Goal: Information Seeking & Learning: Check status

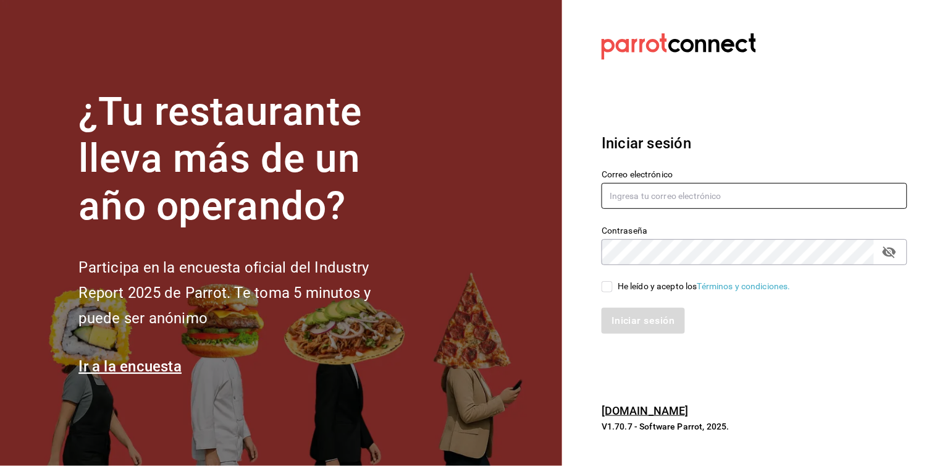
click at [727, 190] on input "text" at bounding box center [755, 196] width 306 height 26
type input "[EMAIL_ADDRESS][DOMAIN_NAME]"
click at [607, 283] on input "He leído y acepto los Términos y condiciones." at bounding box center [607, 286] width 11 height 11
checkbox input "true"
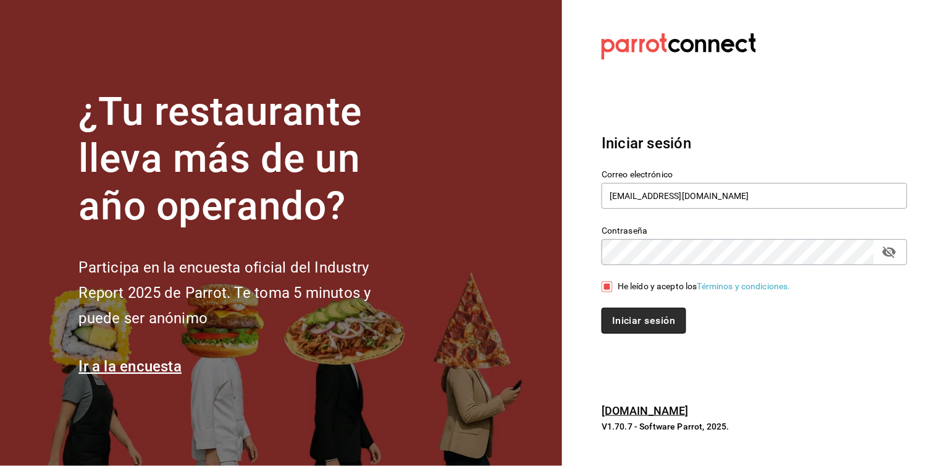
click at [630, 322] on font "Iniciar sesión" at bounding box center [643, 321] width 63 height 12
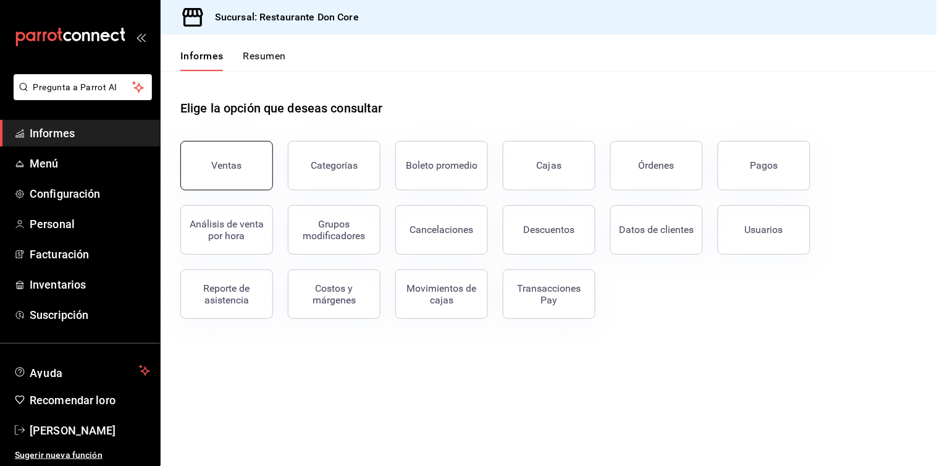
click at [240, 151] on button "Ventas" at bounding box center [226, 165] width 93 height 49
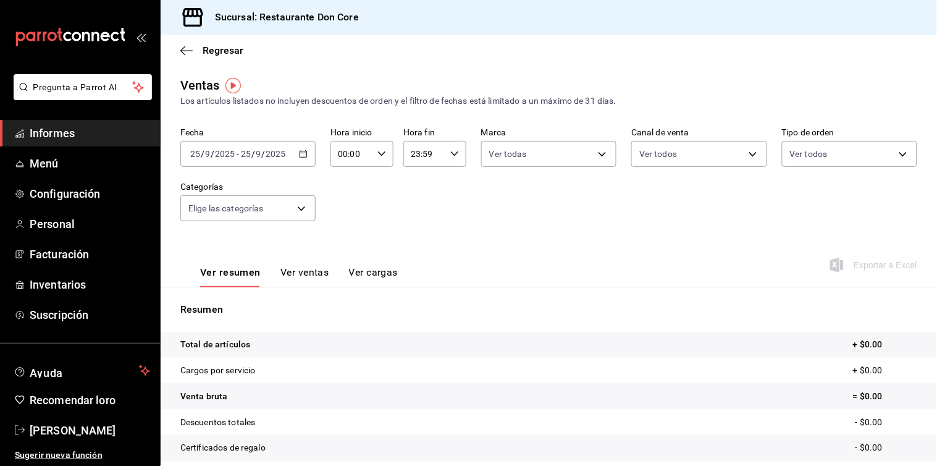
click at [299, 153] on icon "button" at bounding box center [303, 154] width 9 height 9
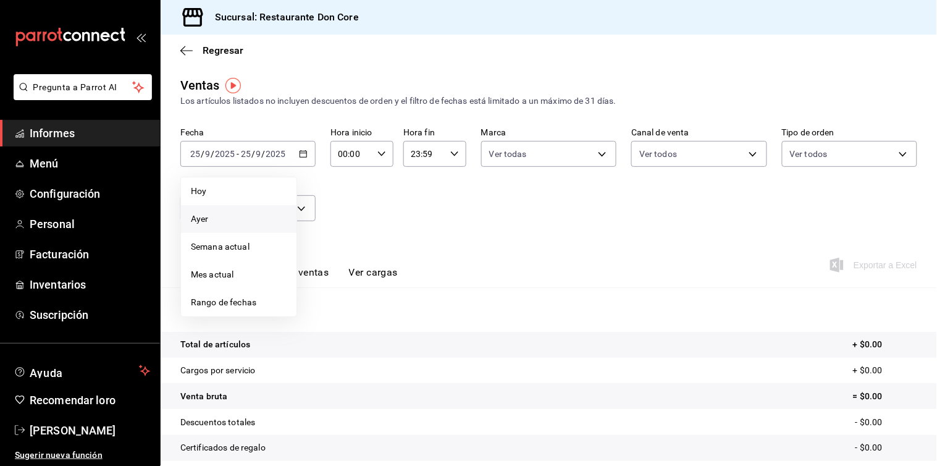
click at [222, 214] on span "Ayer" at bounding box center [239, 219] width 96 height 13
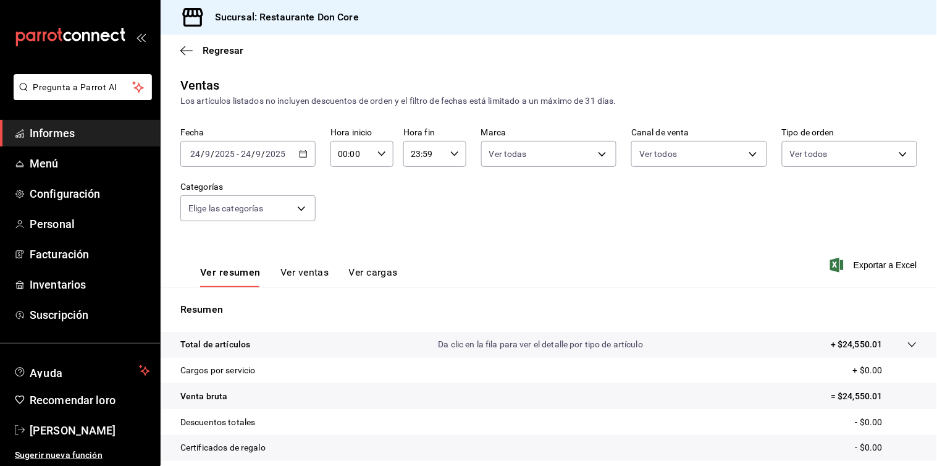
scroll to position [112, 0]
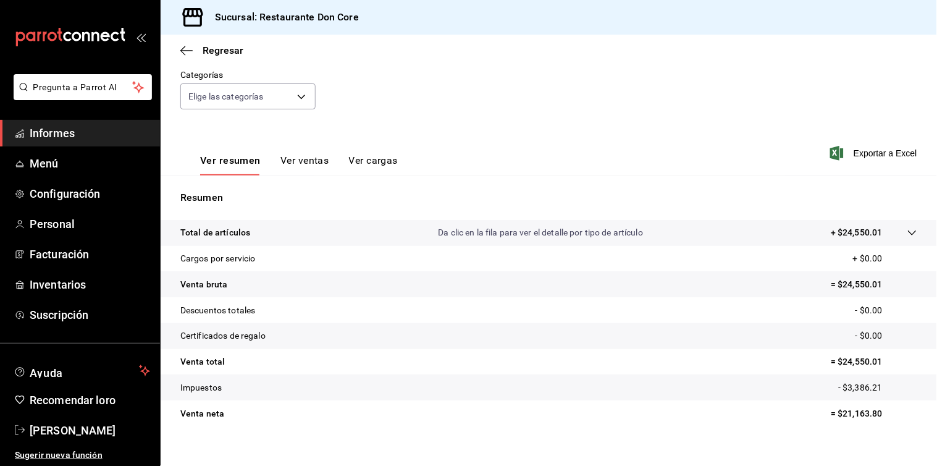
click at [540, 74] on div "Fecha [DATE] [DATE] - [DATE] [DATE] Hora inicio 00:00 Hora inicio Hora fin 23:5…" at bounding box center [548, 69] width 737 height 109
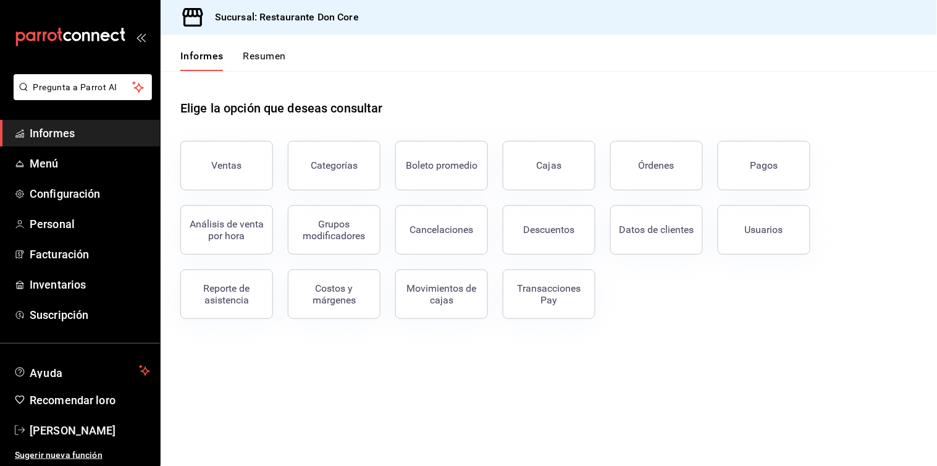
click at [696, 100] on div "Elige la opción que deseas consultar" at bounding box center [548, 98] width 737 height 55
click at [242, 159] on button "Ventas" at bounding box center [226, 165] width 93 height 49
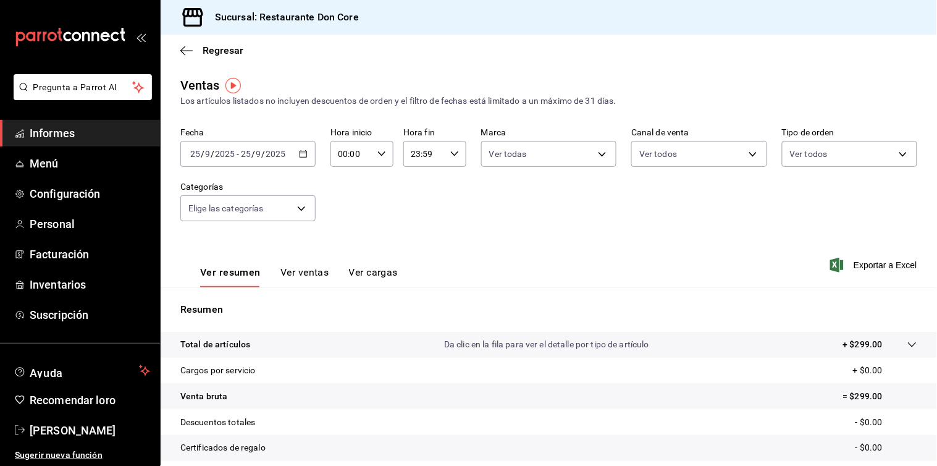
click at [304, 155] on icon "button" at bounding box center [303, 154] width 9 height 9
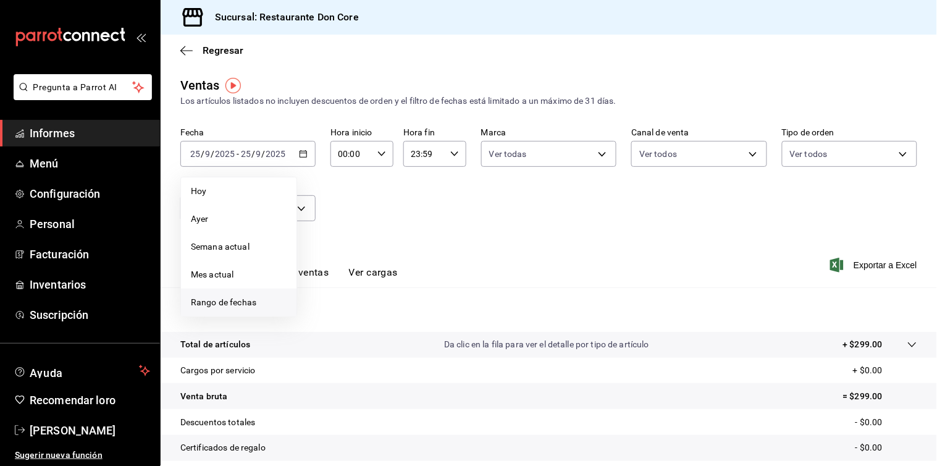
click at [237, 297] on font "Rango de fechas" at bounding box center [223, 302] width 65 height 10
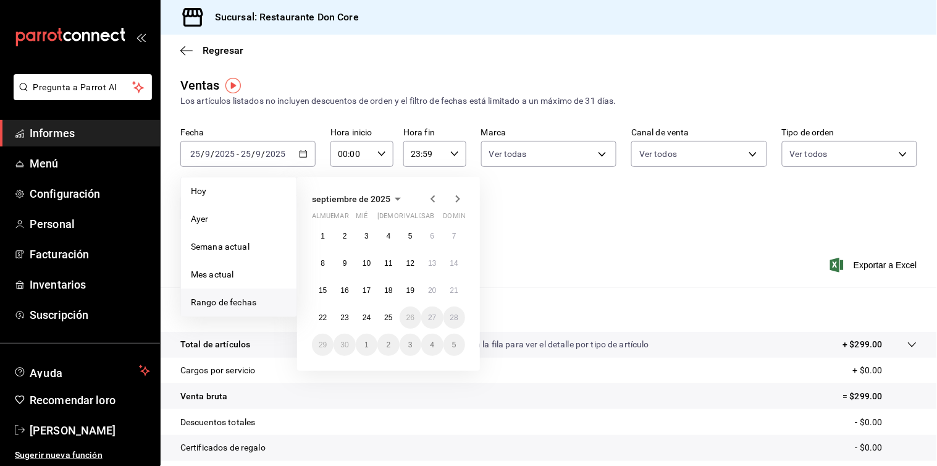
click at [436, 199] on icon "button" at bounding box center [433, 199] width 15 height 15
click at [413, 230] on button "1" at bounding box center [411, 236] width 22 height 22
click at [450, 340] on font "31" at bounding box center [454, 344] width 8 height 9
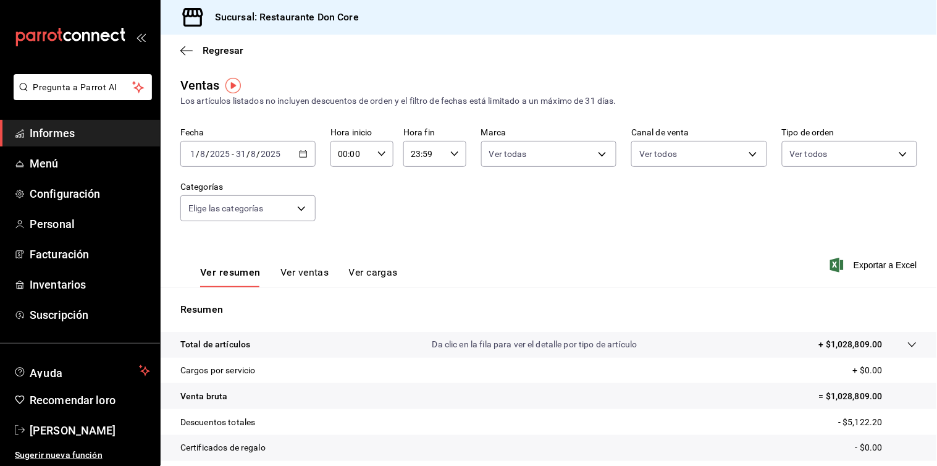
click at [302, 158] on \(Stroke\) "button" at bounding box center [303, 154] width 7 height 7
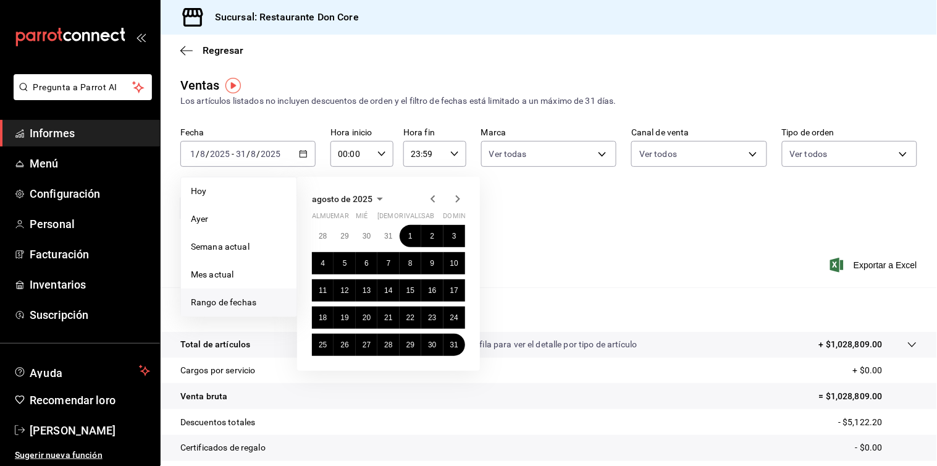
click at [431, 200] on icon "button" at bounding box center [433, 198] width 4 height 7
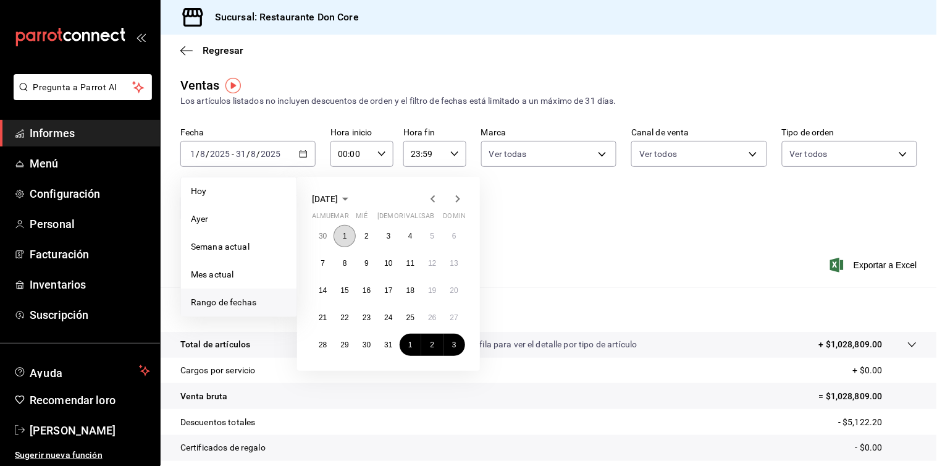
click at [348, 237] on button "1" at bounding box center [345, 236] width 22 height 22
click at [392, 344] on font "31" at bounding box center [388, 344] width 8 height 9
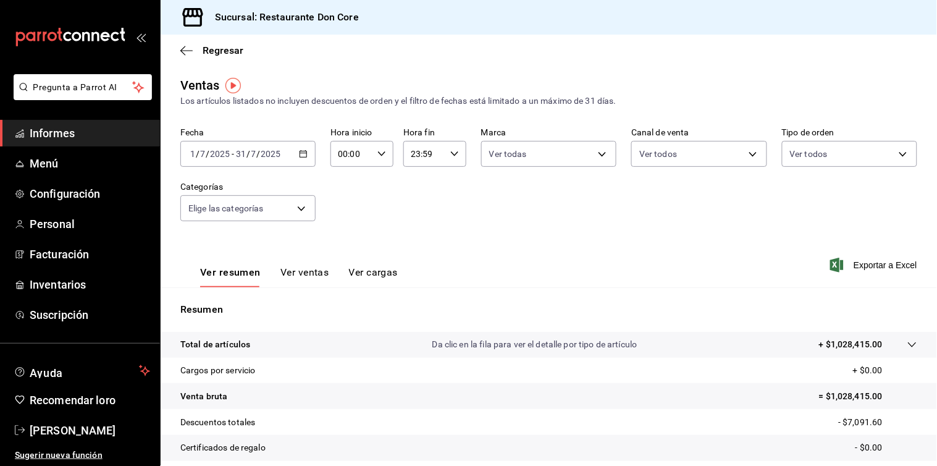
click at [303, 159] on div "[DATE] [DATE] - [DATE] [DATE]" at bounding box center [247, 154] width 135 height 26
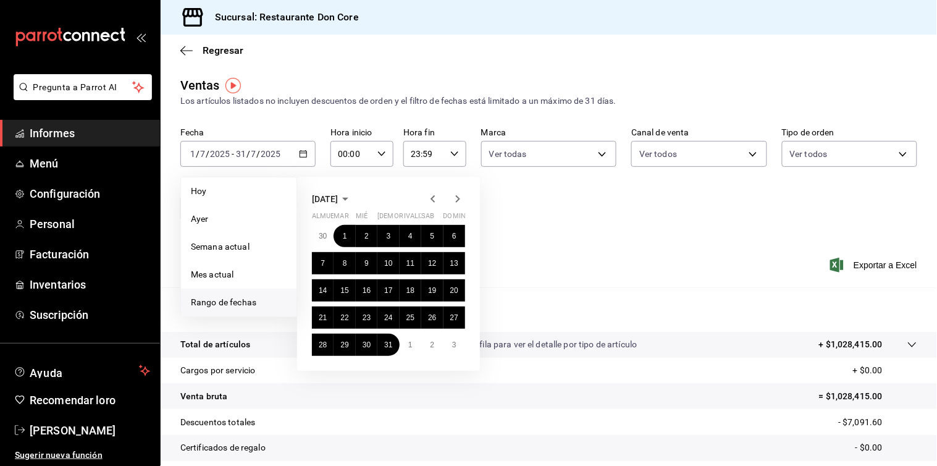
click at [523, 261] on div "Ver resumen Ver ventas Ver cargas Exportar a Excel" at bounding box center [549, 261] width 777 height 51
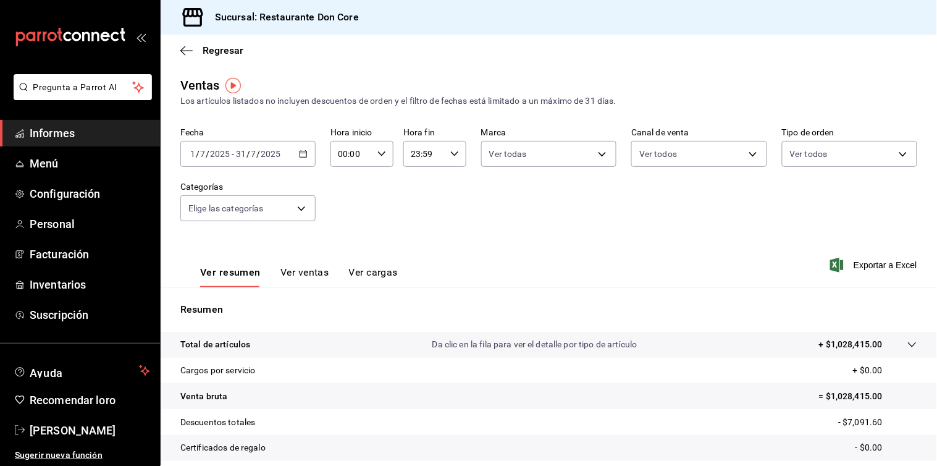
click at [305, 156] on \(Stroke\) "button" at bounding box center [303, 154] width 7 height 7
click at [548, 195] on div "Fecha [DATE] [DATE] - [DATE] [DATE] Hora inicio 00:00 Hora inicio Hora fin 23:5…" at bounding box center [548, 181] width 737 height 109
click at [303, 150] on icon "button" at bounding box center [303, 154] width 9 height 9
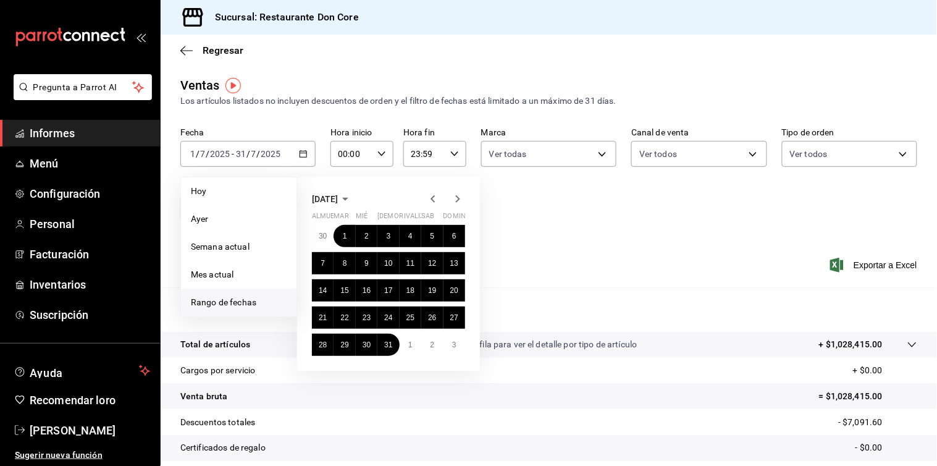
click at [432, 199] on icon "button" at bounding box center [433, 198] width 4 height 7
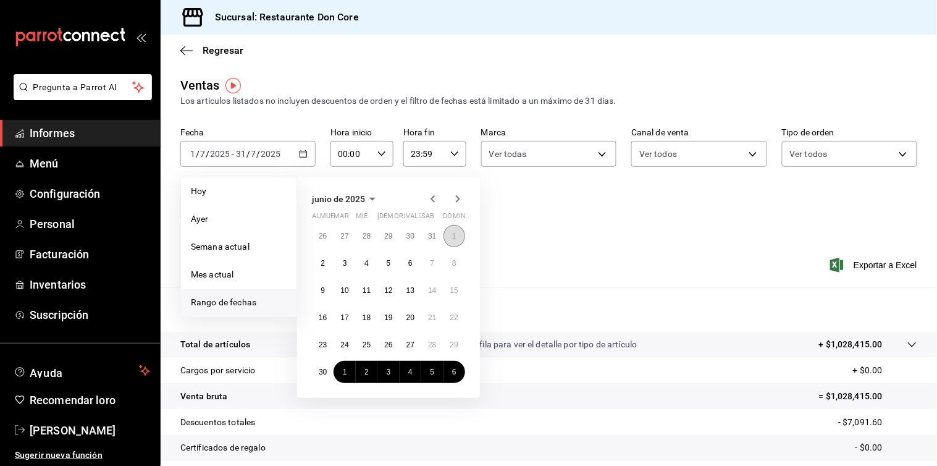
click at [459, 235] on button "1" at bounding box center [455, 236] width 22 height 22
click at [324, 372] on font "30" at bounding box center [323, 372] width 8 height 9
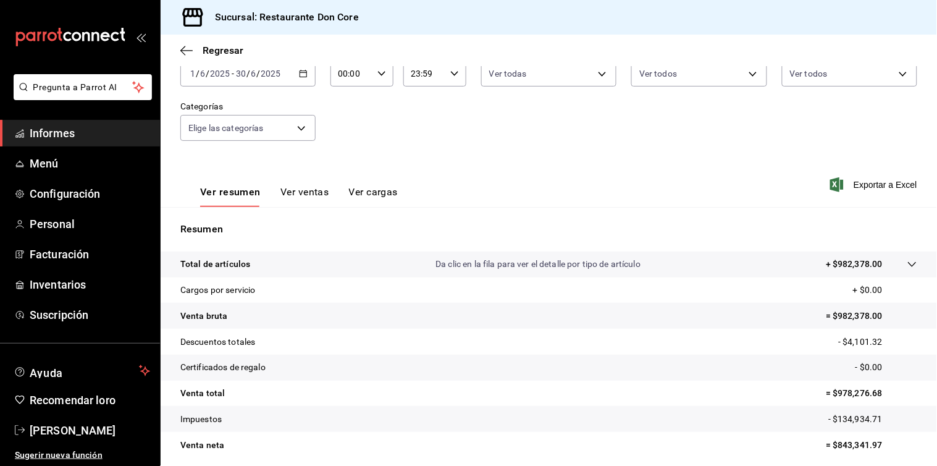
scroll to position [109, 0]
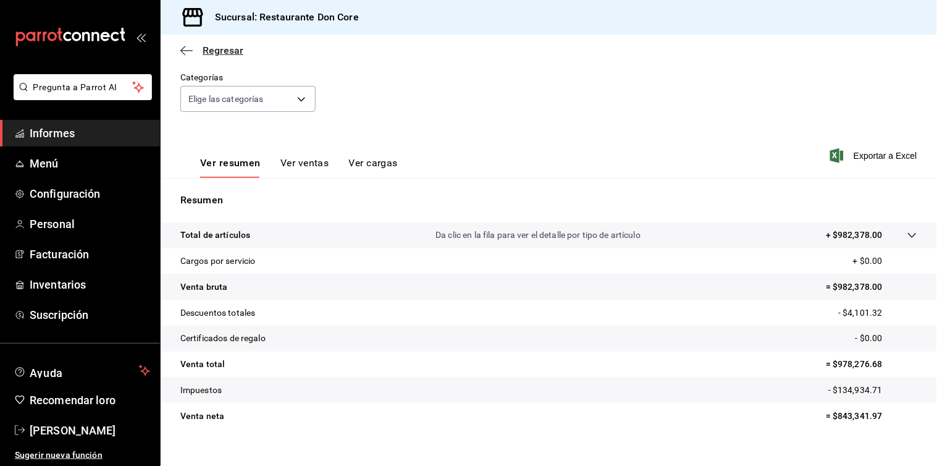
click at [211, 48] on font "Regresar" at bounding box center [223, 50] width 41 height 12
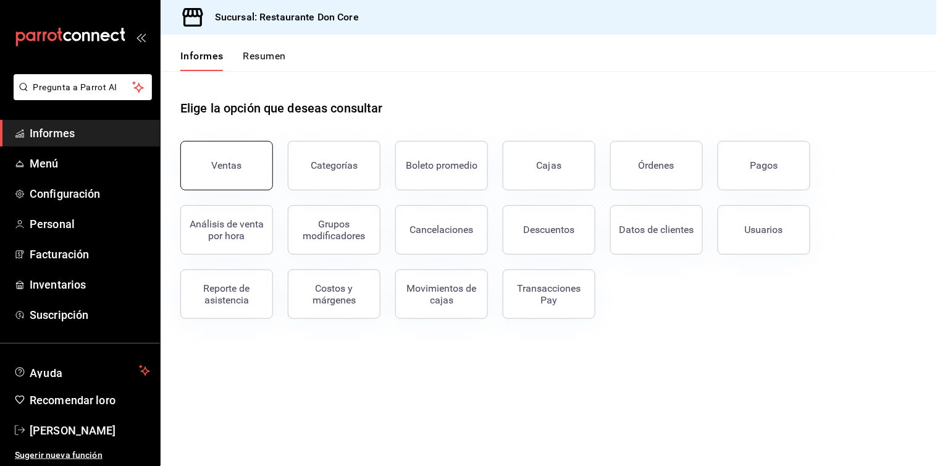
click at [245, 170] on button "Ventas" at bounding box center [226, 165] width 93 height 49
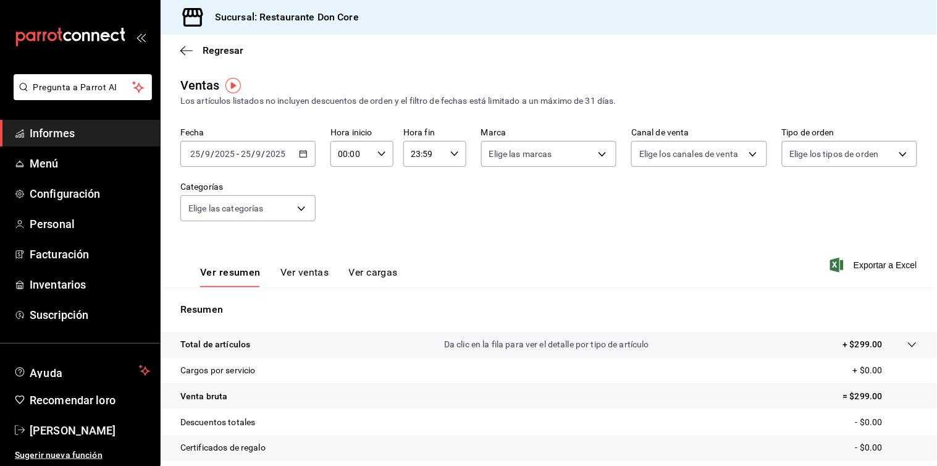
click at [300, 158] on \(Stroke\) "button" at bounding box center [303, 154] width 7 height 7
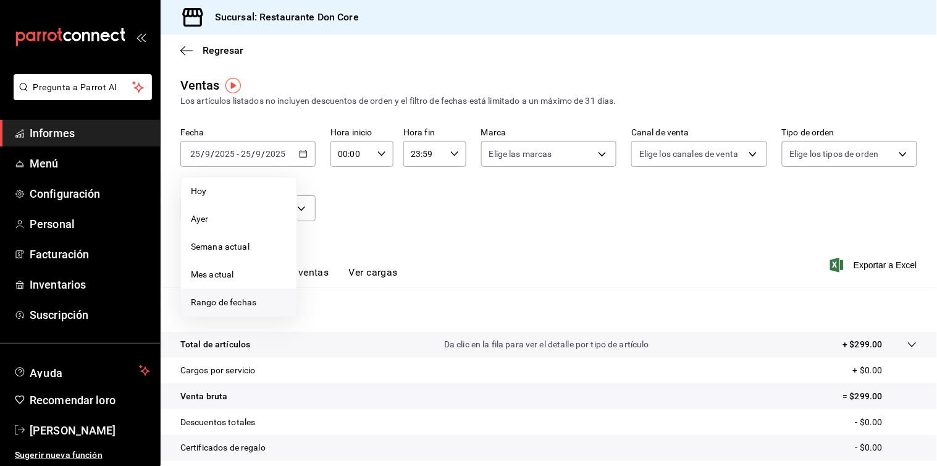
click at [241, 296] on span "Rango de fechas" at bounding box center [239, 302] width 96 height 13
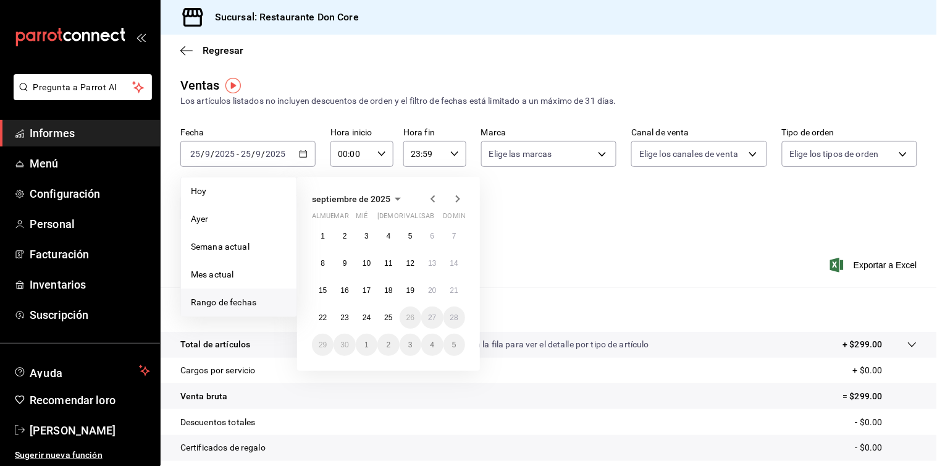
click at [431, 198] on icon "button" at bounding box center [433, 199] width 15 height 15
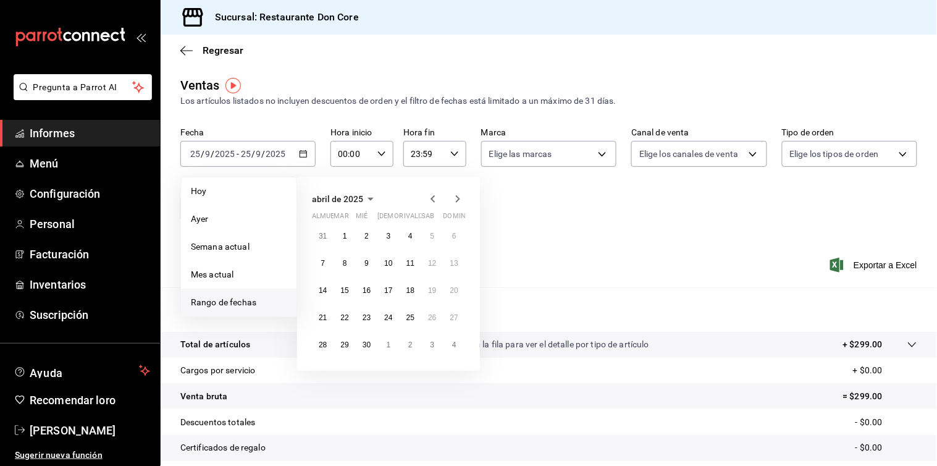
click at [431, 198] on icon "button" at bounding box center [433, 199] width 15 height 15
click at [454, 196] on icon "button" at bounding box center [457, 199] width 15 height 15
click at [436, 232] on button "1" at bounding box center [432, 236] width 22 height 22
click at [326, 378] on button "31" at bounding box center [323, 372] width 22 height 22
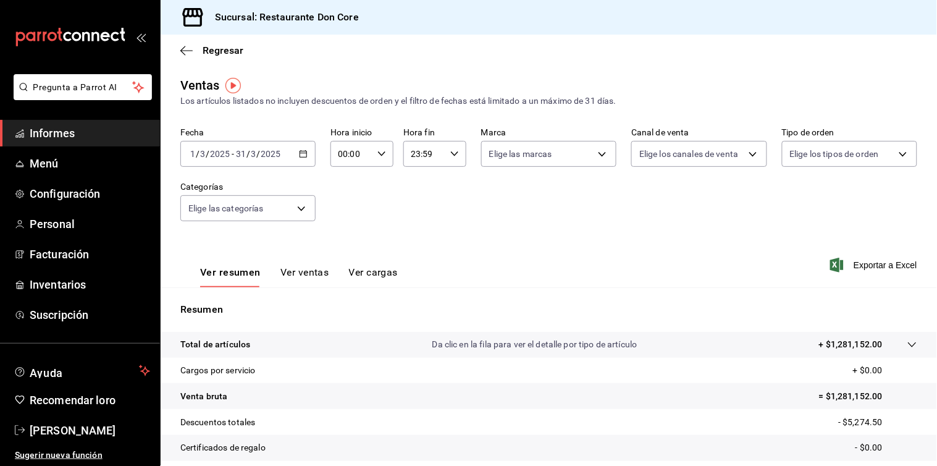
click at [704, 57] on div "Regresar" at bounding box center [549, 51] width 777 height 32
click at [229, 51] on font "Regresar" at bounding box center [223, 50] width 41 height 12
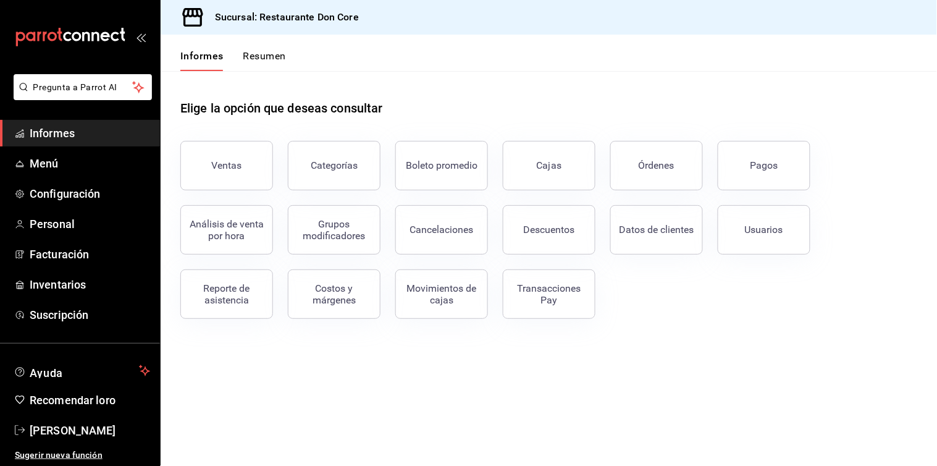
click at [399, 103] on div "Elige la opción que deseas consultar" at bounding box center [548, 98] width 737 height 55
click at [613, 86] on div "Elige la opción que deseas consultar" at bounding box center [548, 98] width 737 height 55
click at [447, 110] on div "Elige la opción que deseas consultar" at bounding box center [548, 98] width 737 height 55
click at [241, 162] on button "Ventas" at bounding box center [226, 165] width 93 height 49
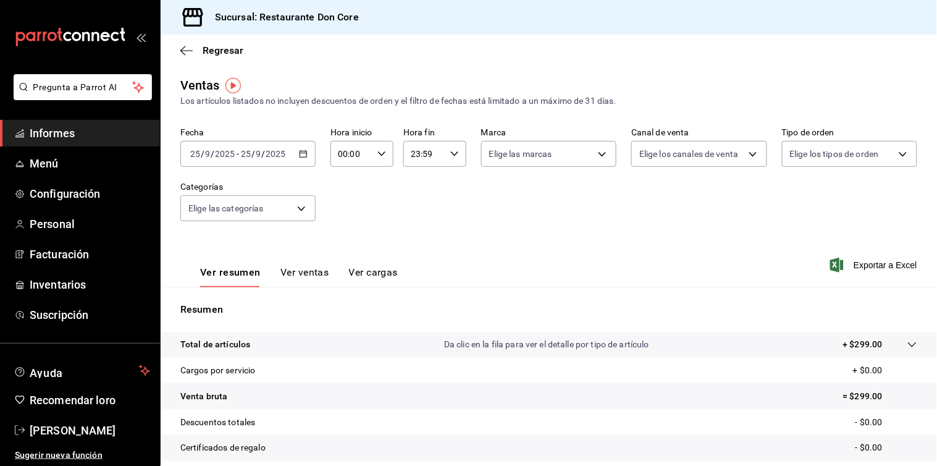
click at [693, 188] on div "Fecha [DATE] [DATE] - [DATE] [DATE] Hora inicio 00:00 Hora inicio Hora fin 23:5…" at bounding box center [548, 181] width 737 height 109
click at [303, 154] on icon "button" at bounding box center [303, 154] width 9 height 9
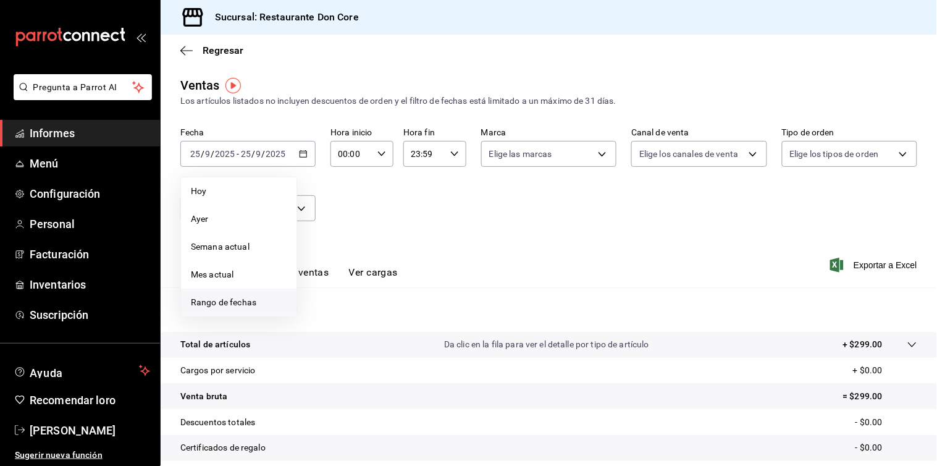
click at [225, 298] on font "Rango de fechas" at bounding box center [223, 302] width 65 height 10
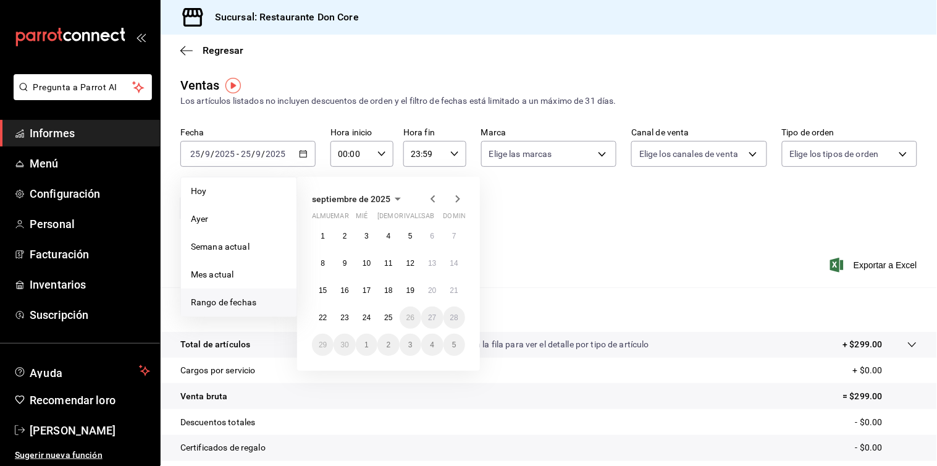
click at [431, 198] on icon "button" at bounding box center [433, 199] width 15 height 15
click at [381, 237] on button "1" at bounding box center [389, 236] width 22 height 22
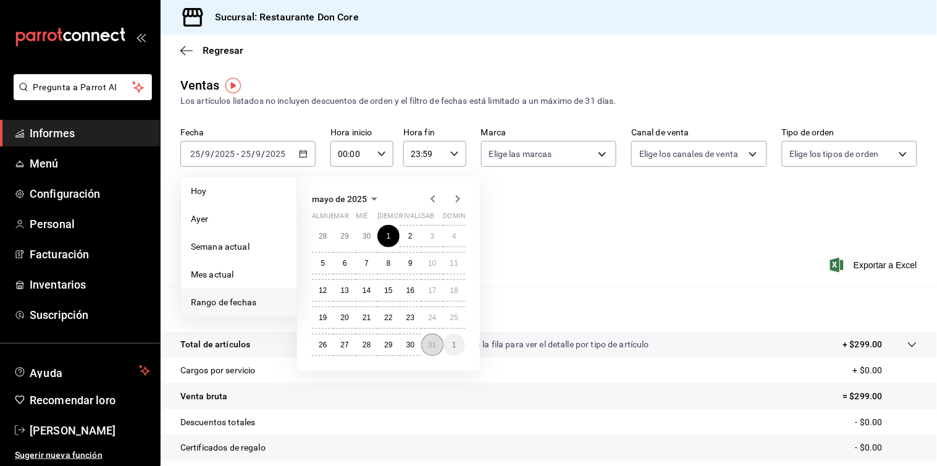
click at [434, 348] on font "31" at bounding box center [432, 344] width 8 height 9
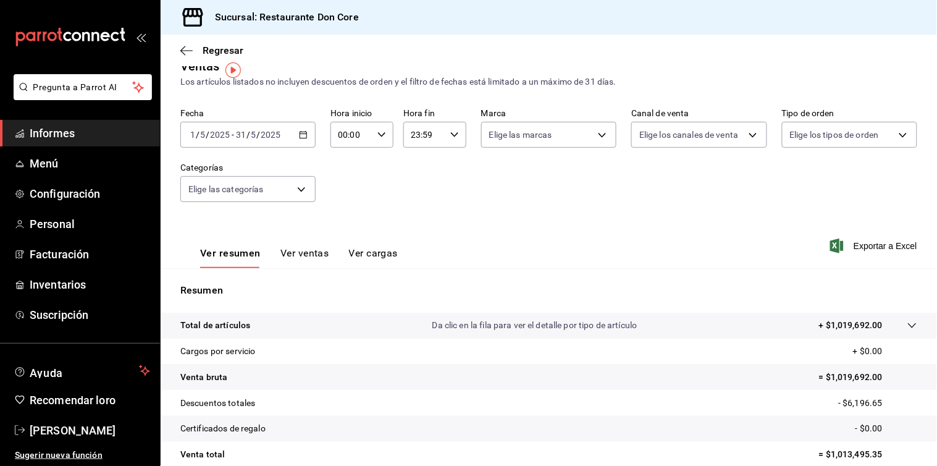
scroll to position [15, 0]
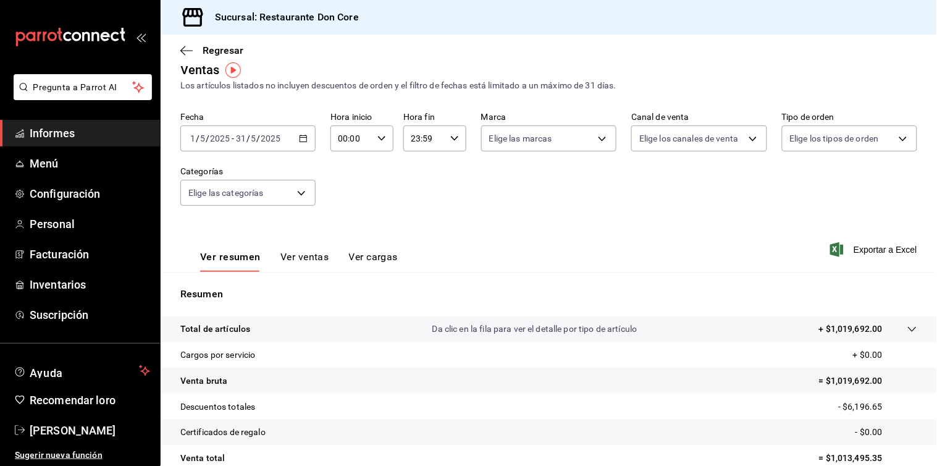
click at [303, 140] on icon "button" at bounding box center [303, 138] width 9 height 9
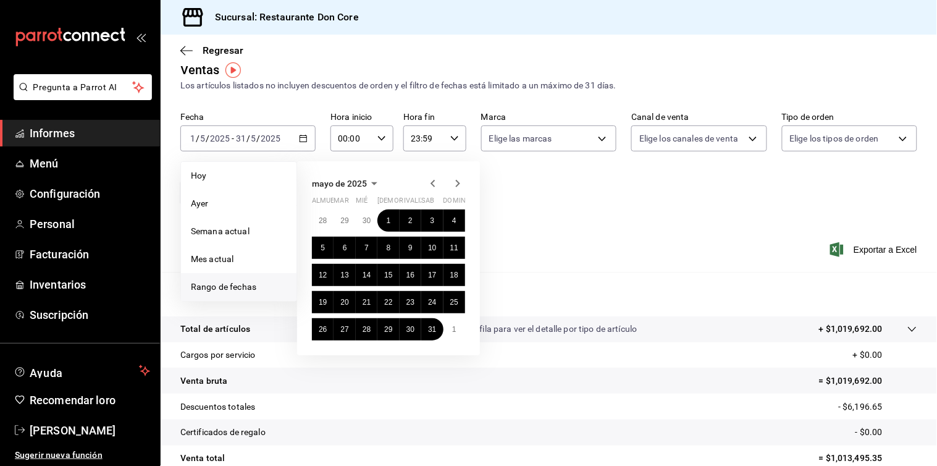
click at [372, 182] on icon "button" at bounding box center [374, 183] width 6 height 3
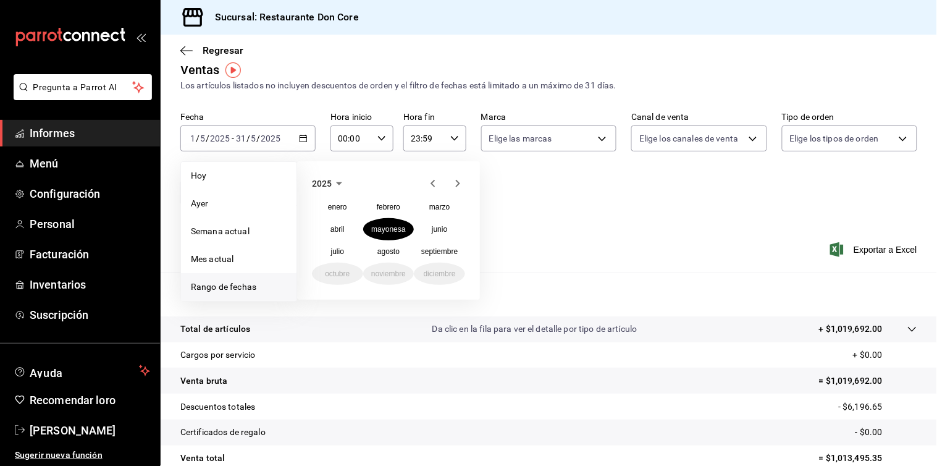
click at [336, 183] on icon "button" at bounding box center [339, 183] width 15 height 15
click at [332, 227] on font "2024" at bounding box center [337, 229] width 17 height 9
click at [434, 230] on font "junio" at bounding box center [439, 229] width 15 height 9
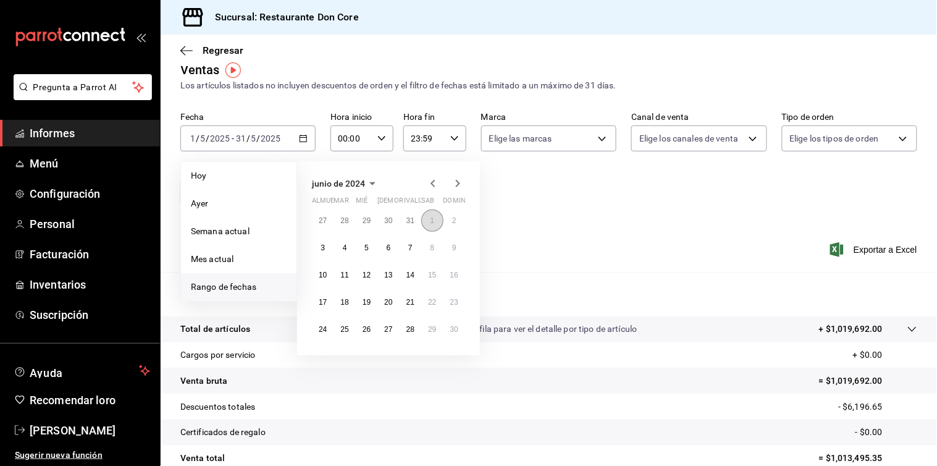
click at [433, 217] on font "1" at bounding box center [432, 220] width 4 height 9
click at [455, 325] on font "30" at bounding box center [454, 329] width 8 height 9
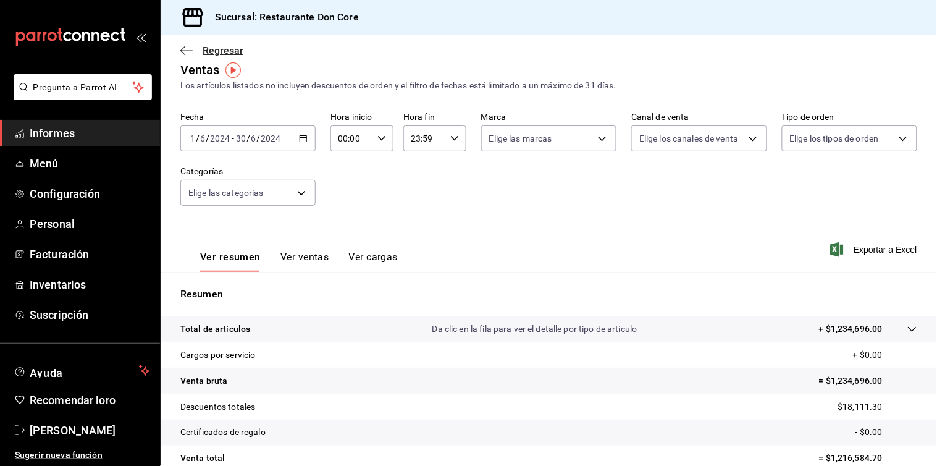
click at [208, 49] on font "Regresar" at bounding box center [223, 50] width 41 height 12
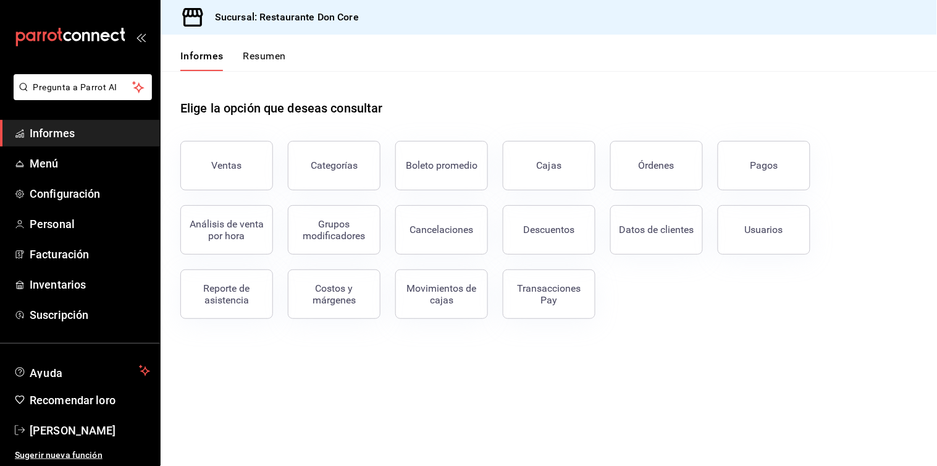
click at [667, 379] on main "Elige la opción que deseas consultar Ventas Categorías Boleto promedio Cajas Ór…" at bounding box center [549, 268] width 777 height 395
click at [226, 162] on font "Ventas" at bounding box center [227, 165] width 30 height 12
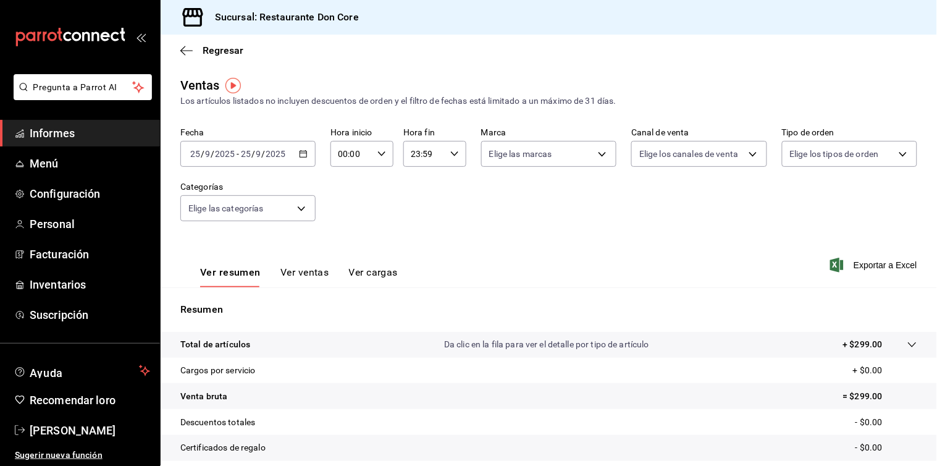
click at [602, 233] on div "Fecha [DATE] [DATE] - [DATE] [DATE] Hora inicio 00:00 Hora inicio Hora fin 23:5…" at bounding box center [548, 181] width 737 height 109
click at [208, 52] on font "Regresar" at bounding box center [223, 50] width 41 height 12
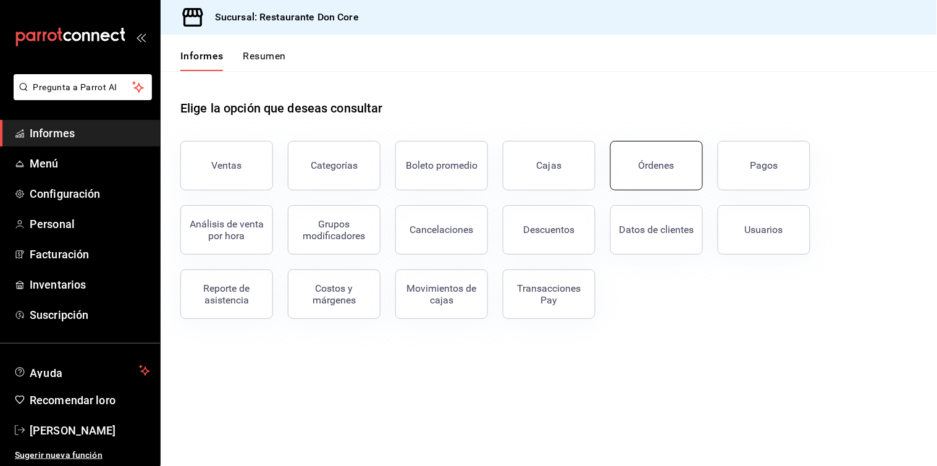
click at [654, 171] on button "Órdenes" at bounding box center [656, 165] width 93 height 49
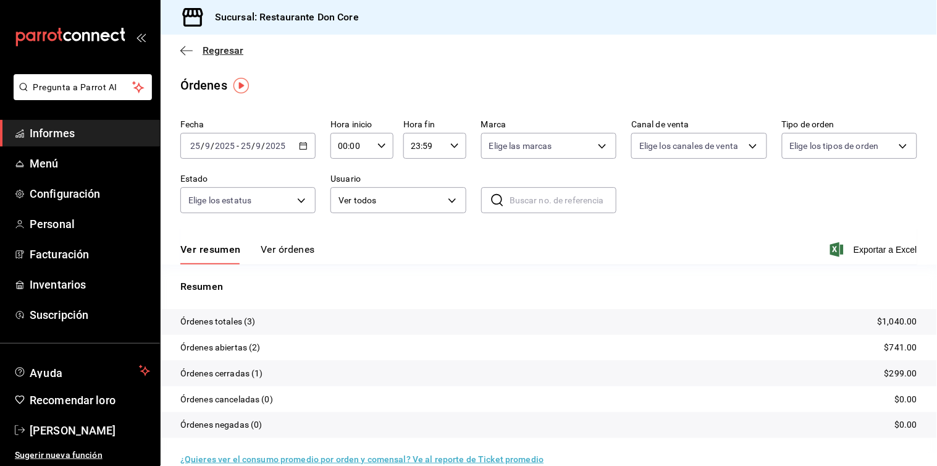
click at [222, 54] on font "Regresar" at bounding box center [223, 50] width 41 height 12
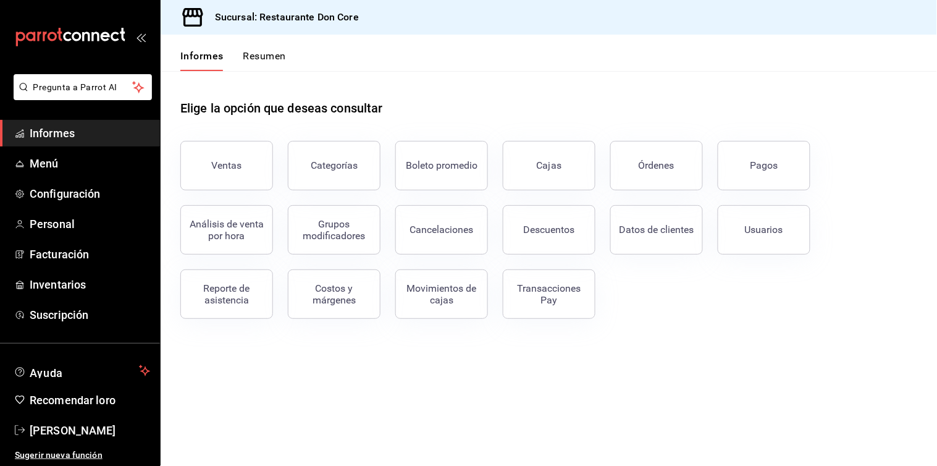
click at [367, 41] on header "Informes Resumen" at bounding box center [549, 53] width 777 height 36
